Goal: Task Accomplishment & Management: Manage account settings

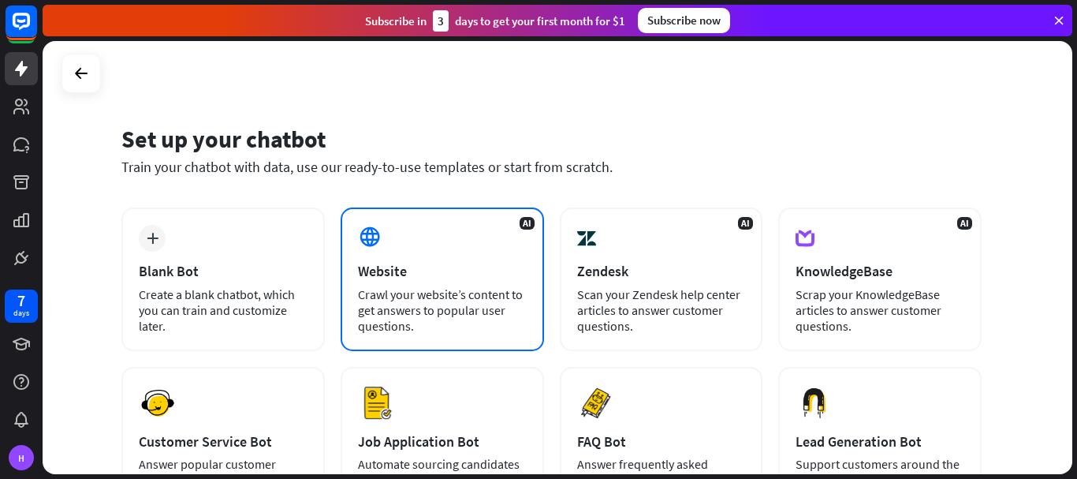
click at [352, 309] on div "AI Website Crawl your website’s content to get answers to popular user question…" at bounding box center [442, 278] width 203 height 143
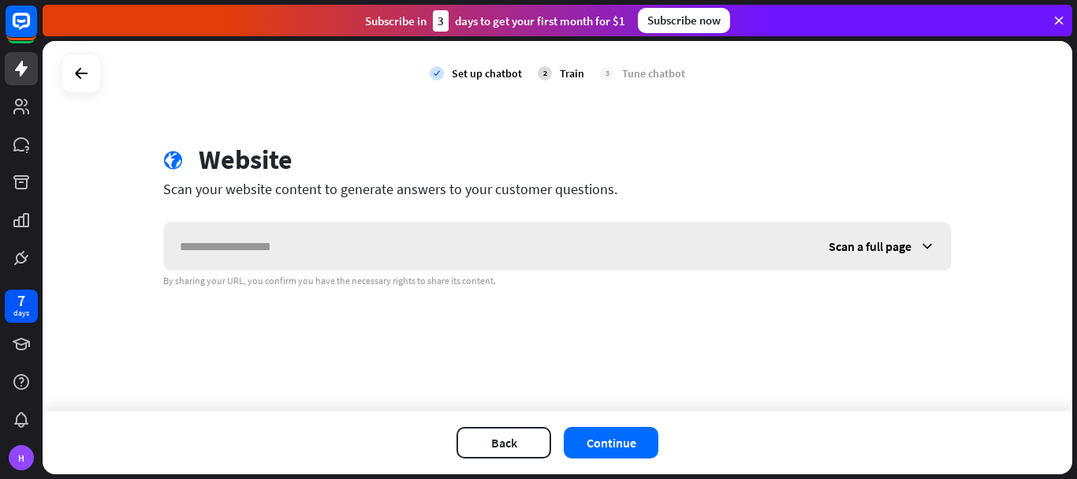
click at [859, 259] on div "Scan a full page" at bounding box center [882, 245] width 138 height 47
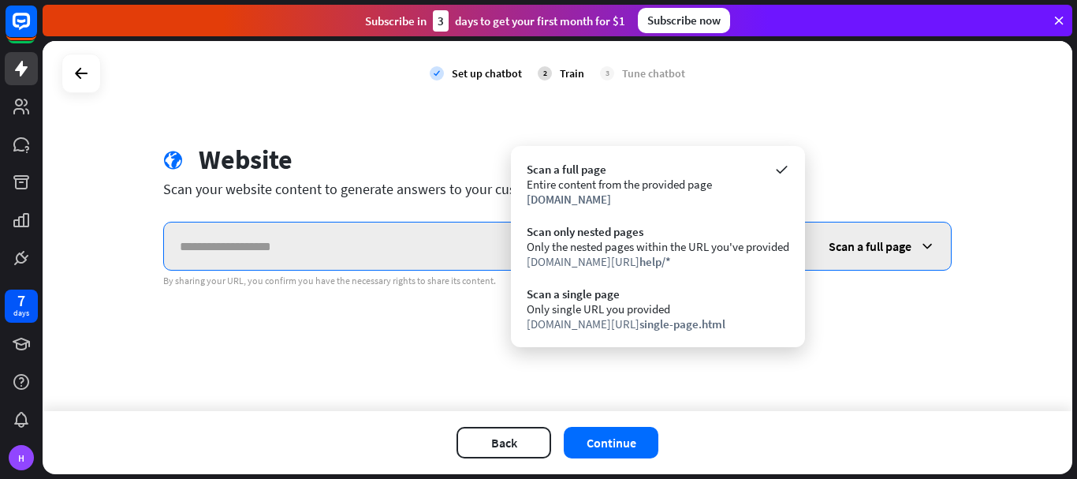
click at [361, 248] on input "text" at bounding box center [488, 245] width 649 height 47
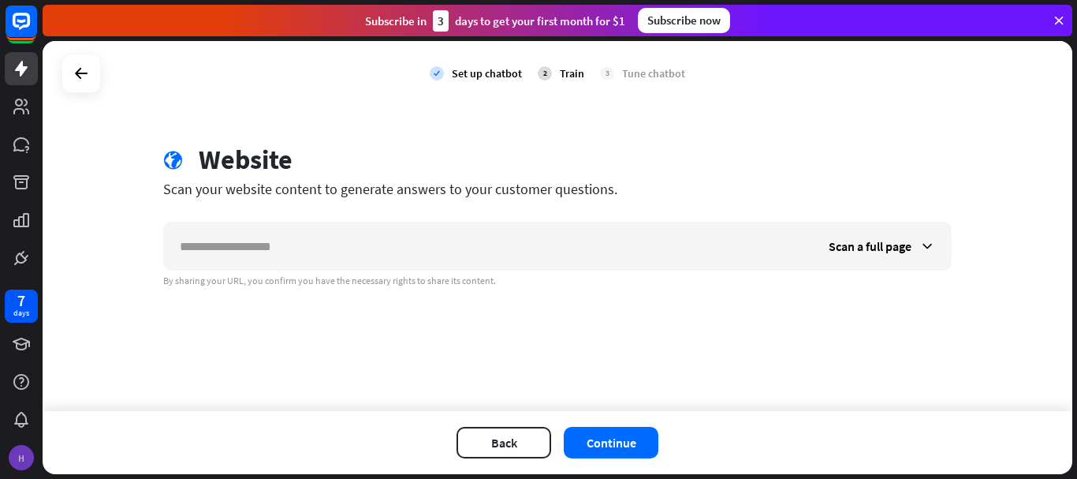
click at [11, 464] on div "H" at bounding box center [21, 457] width 25 height 25
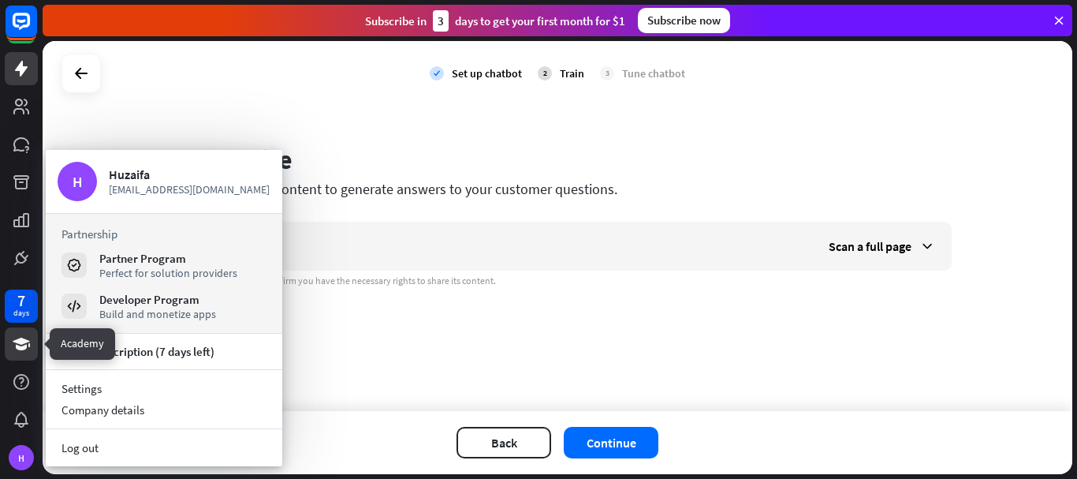
click at [25, 328] on link at bounding box center [21, 343] width 33 height 33
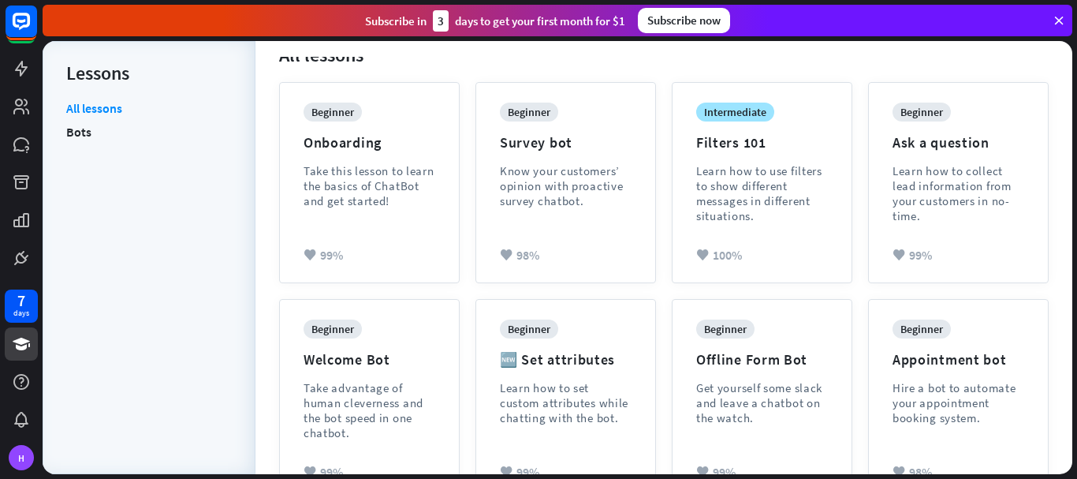
scroll to position [110, 0]
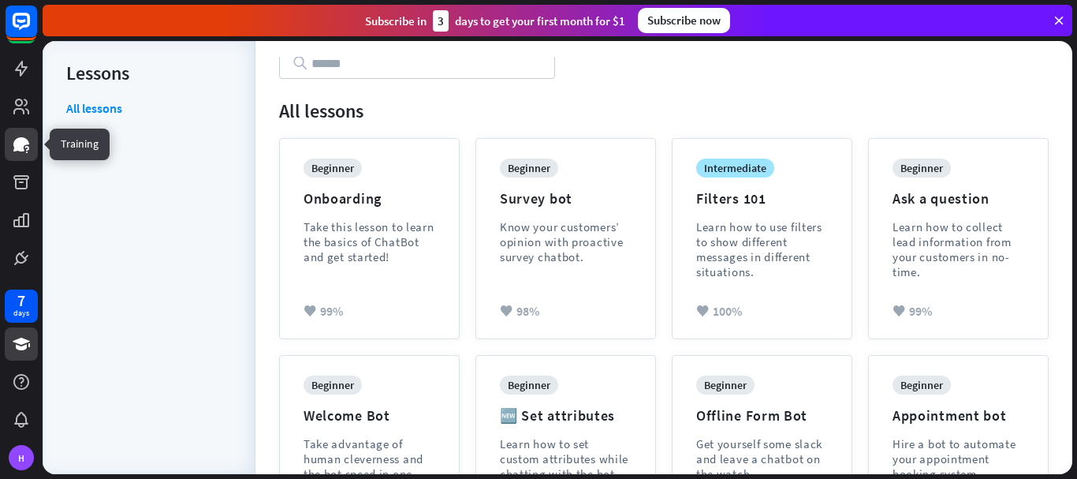
click at [13, 147] on icon at bounding box center [21, 144] width 19 height 19
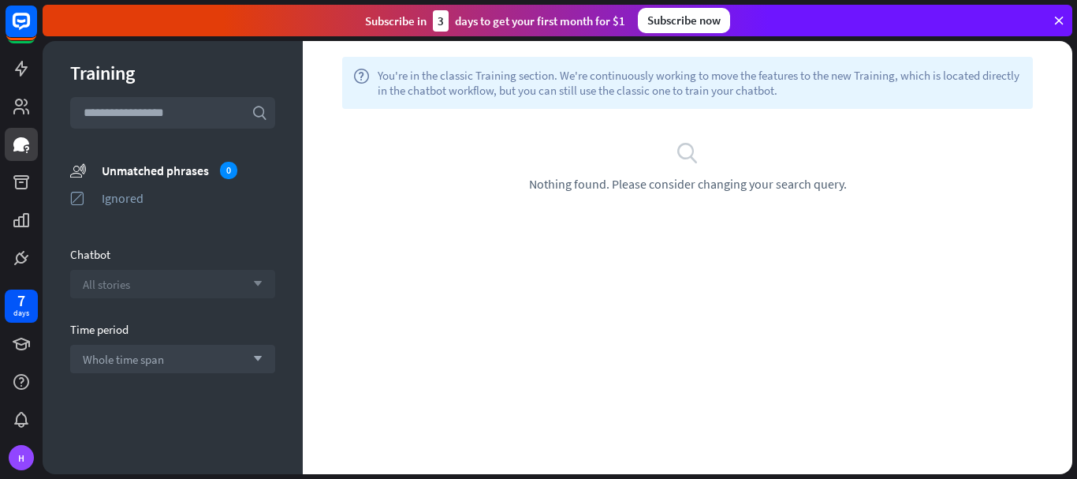
click at [210, 281] on div "All stories arrow_down" at bounding box center [172, 284] width 205 height 28
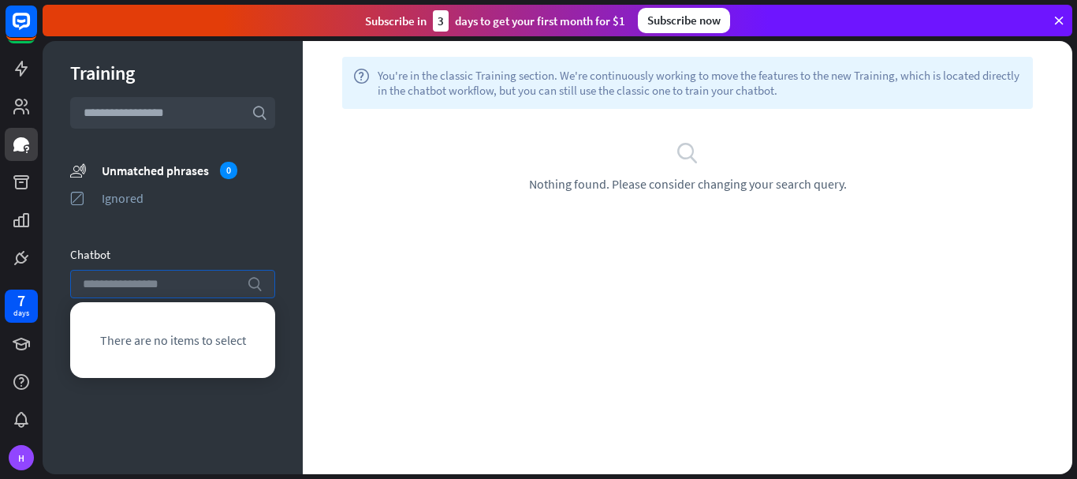
click at [210, 281] on input "search" at bounding box center [161, 283] width 156 height 27
click at [286, 267] on div "Training search unmatched_phrases Unmatched phrases 0 ignored Ignored Chatbot s…" at bounding box center [173, 257] width 260 height 433
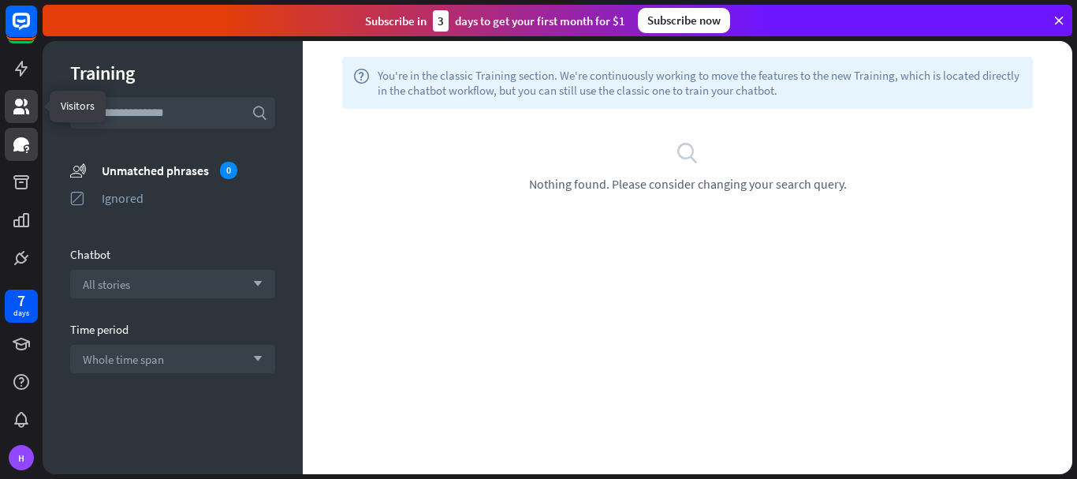
click at [15, 105] on icon at bounding box center [21, 106] width 19 height 19
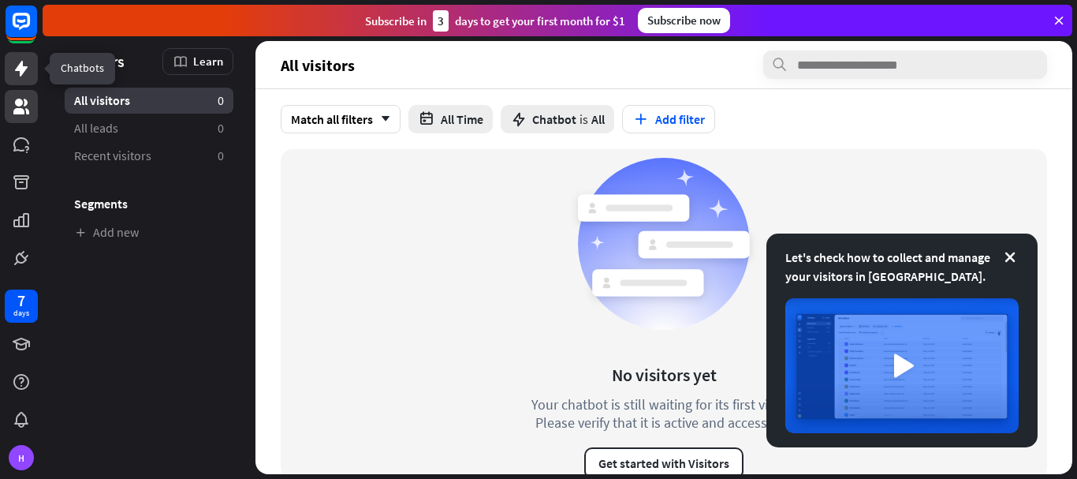
click at [23, 62] on icon at bounding box center [21, 69] width 13 height 16
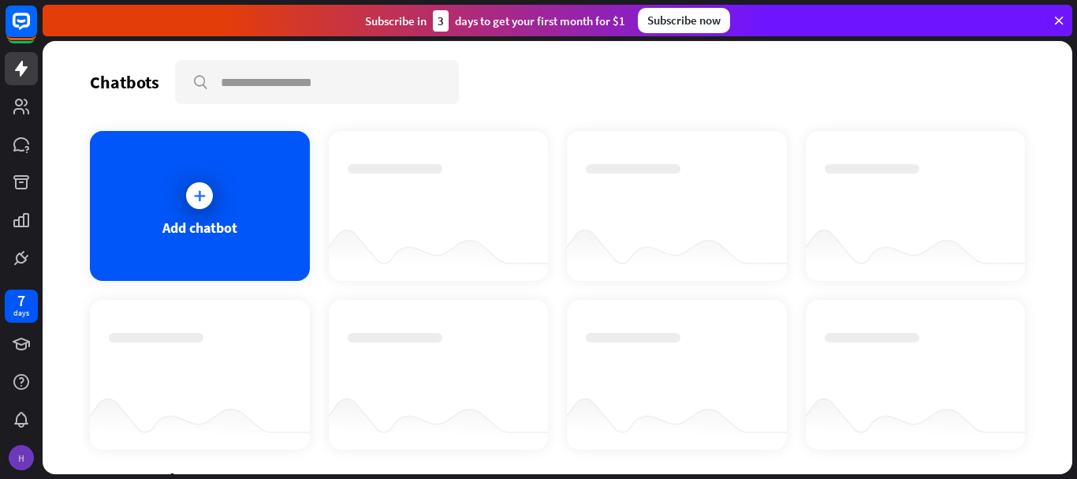
click at [24, 457] on div "H" at bounding box center [21, 457] width 25 height 25
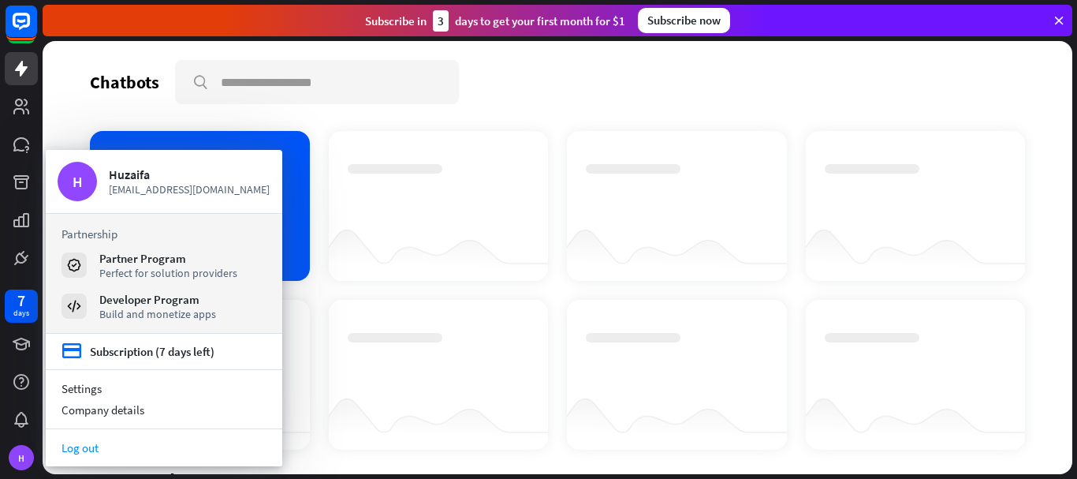
click at [132, 454] on link "Log out" at bounding box center [164, 447] width 237 height 21
